Goal: Check status: Check status

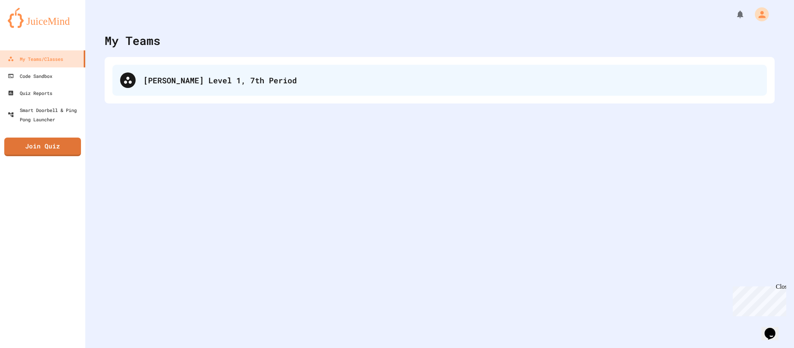
click at [183, 65] on div "[PERSON_NAME] Level 1, 7th Period" at bounding box center [439, 80] width 654 height 31
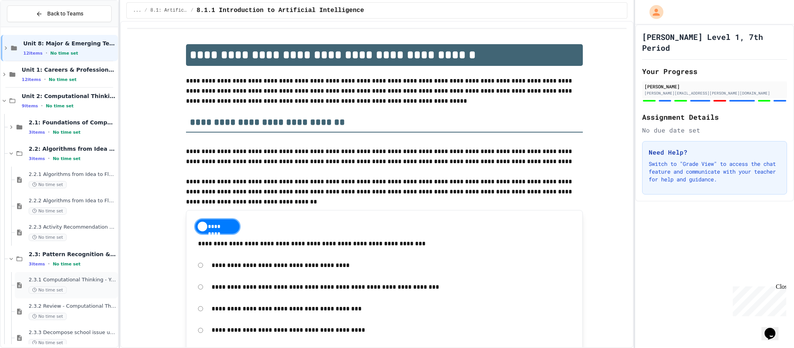
click at [91, 287] on div "No time set" at bounding box center [73, 289] width 88 height 7
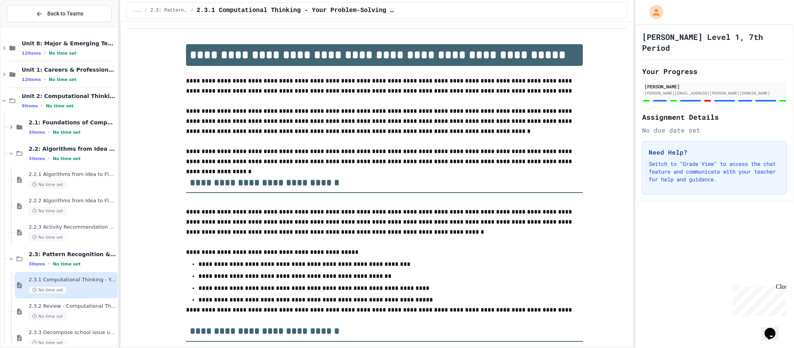
scroll to position [5, 0]
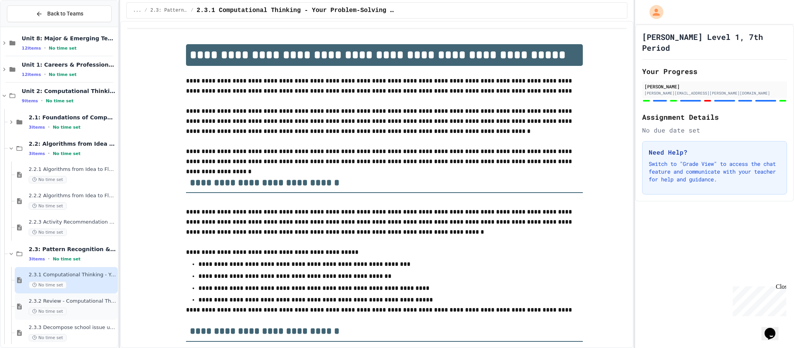
click at [98, 312] on div "No time set" at bounding box center [73, 311] width 88 height 7
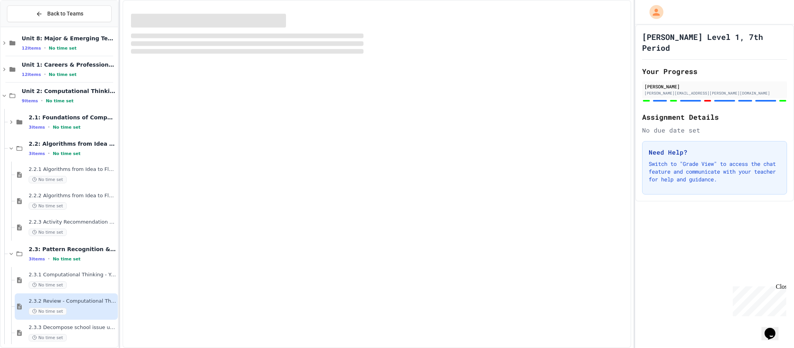
scroll to position [2, 0]
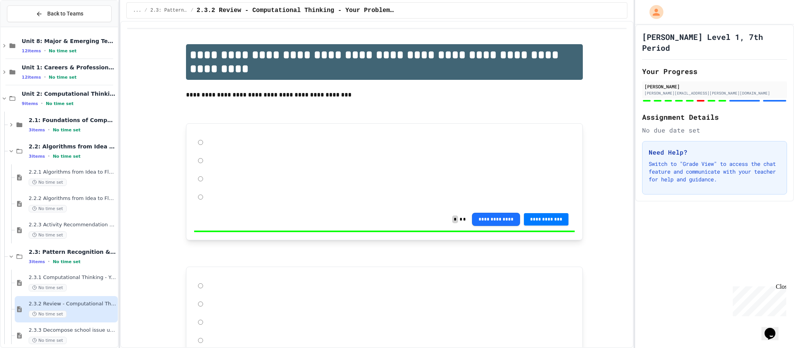
click at [87, 329] on div "2.3.3 Decompose school issue using CT No time set" at bounding box center [73, 335] width 88 height 17
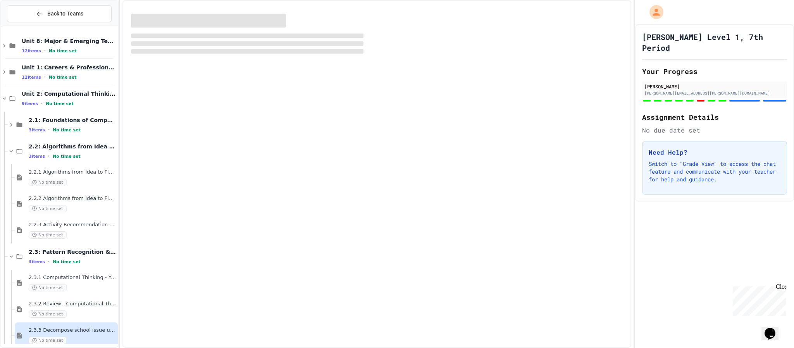
scroll to position [2, 0]
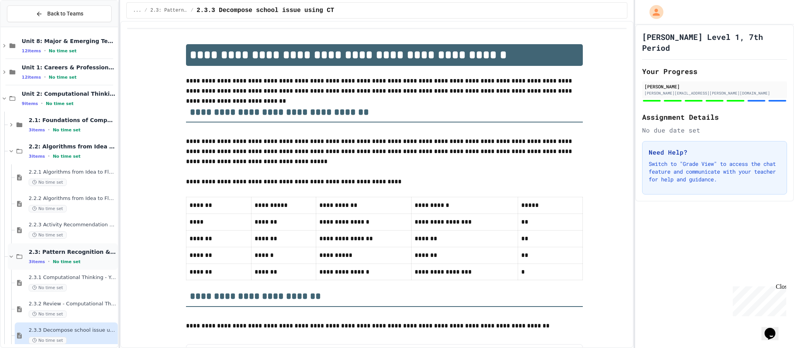
click at [81, 257] on div "2.3: Pattern Recognition & Decomposition 3 items • No time set" at bounding box center [73, 256] width 88 height 16
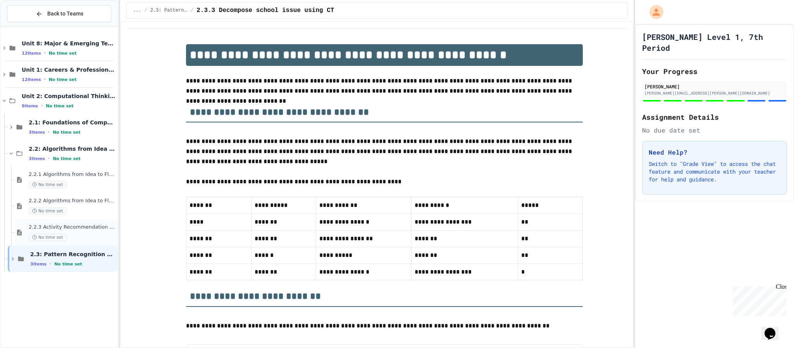
click at [83, 221] on div "2.2.3 Activity Recommendation Algorithm No time set" at bounding box center [66, 232] width 103 height 26
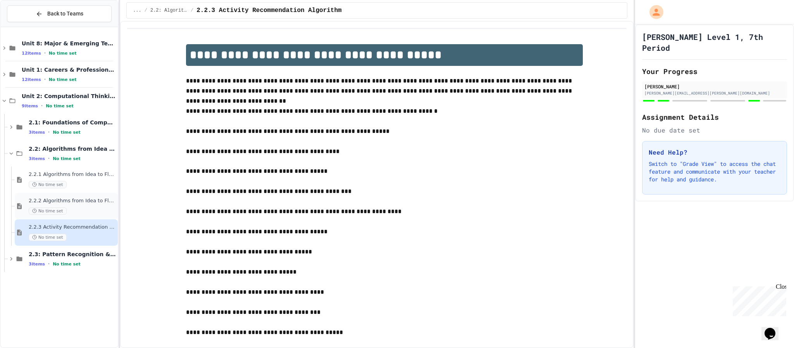
click at [89, 195] on div "2.2.2 Algorithms from Idea to Flowchart - Review No time set" at bounding box center [66, 206] width 103 height 26
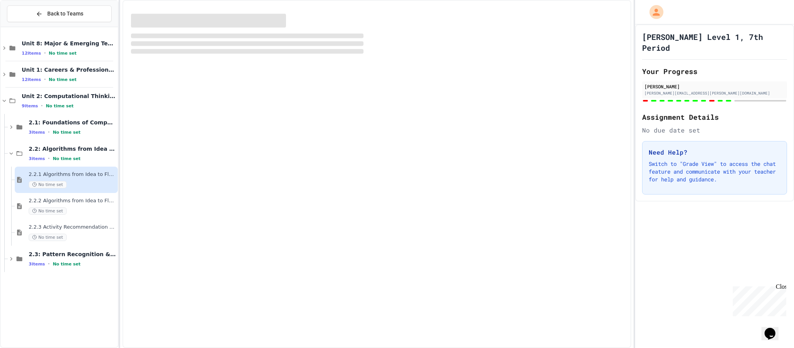
click at [96, 183] on div "No time set" at bounding box center [73, 184] width 88 height 7
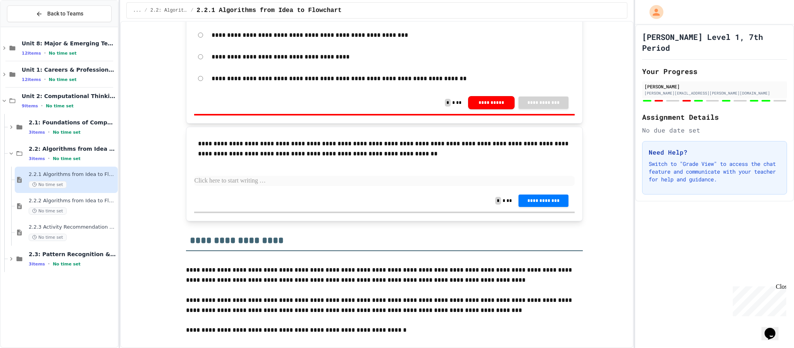
scroll to position [1394, 0]
